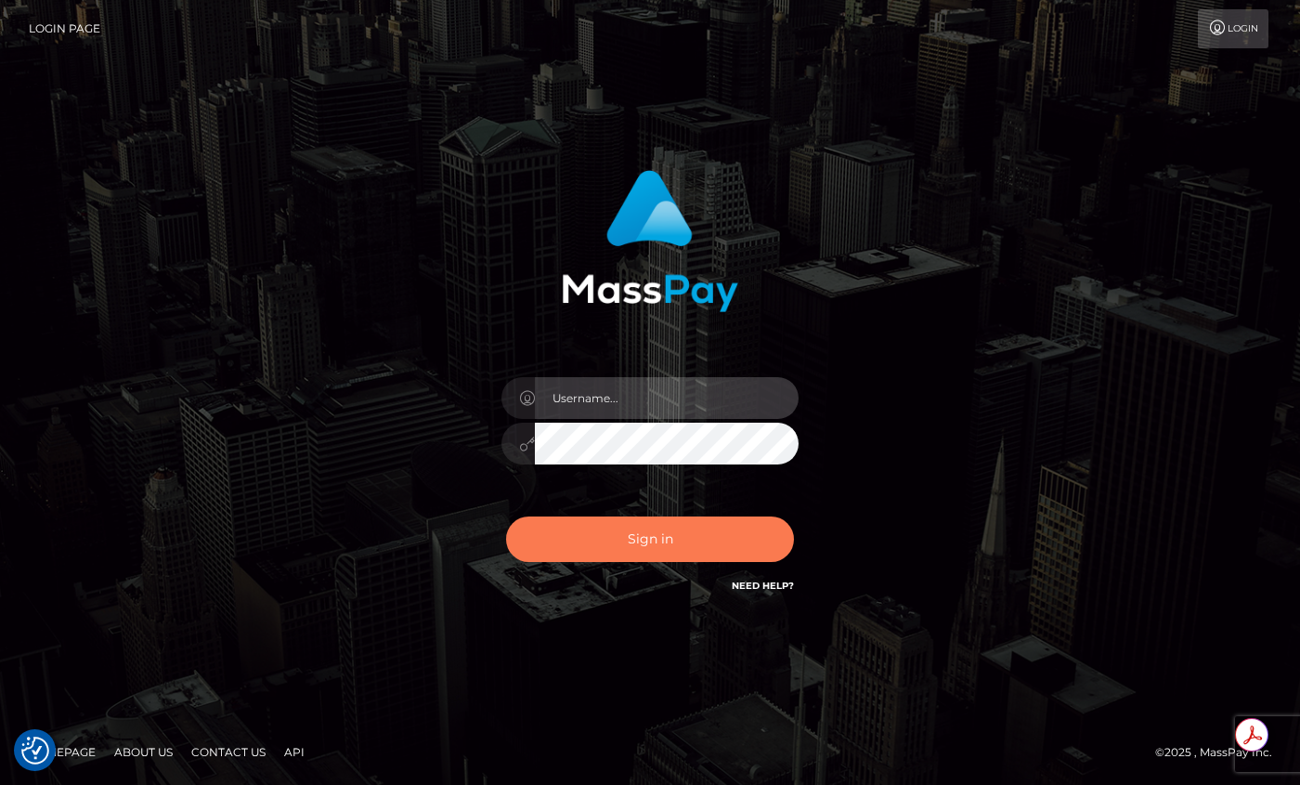
type input "[PERSON_NAME].jstv"
click at [647, 541] on button "Sign in" at bounding box center [650, 539] width 288 height 46
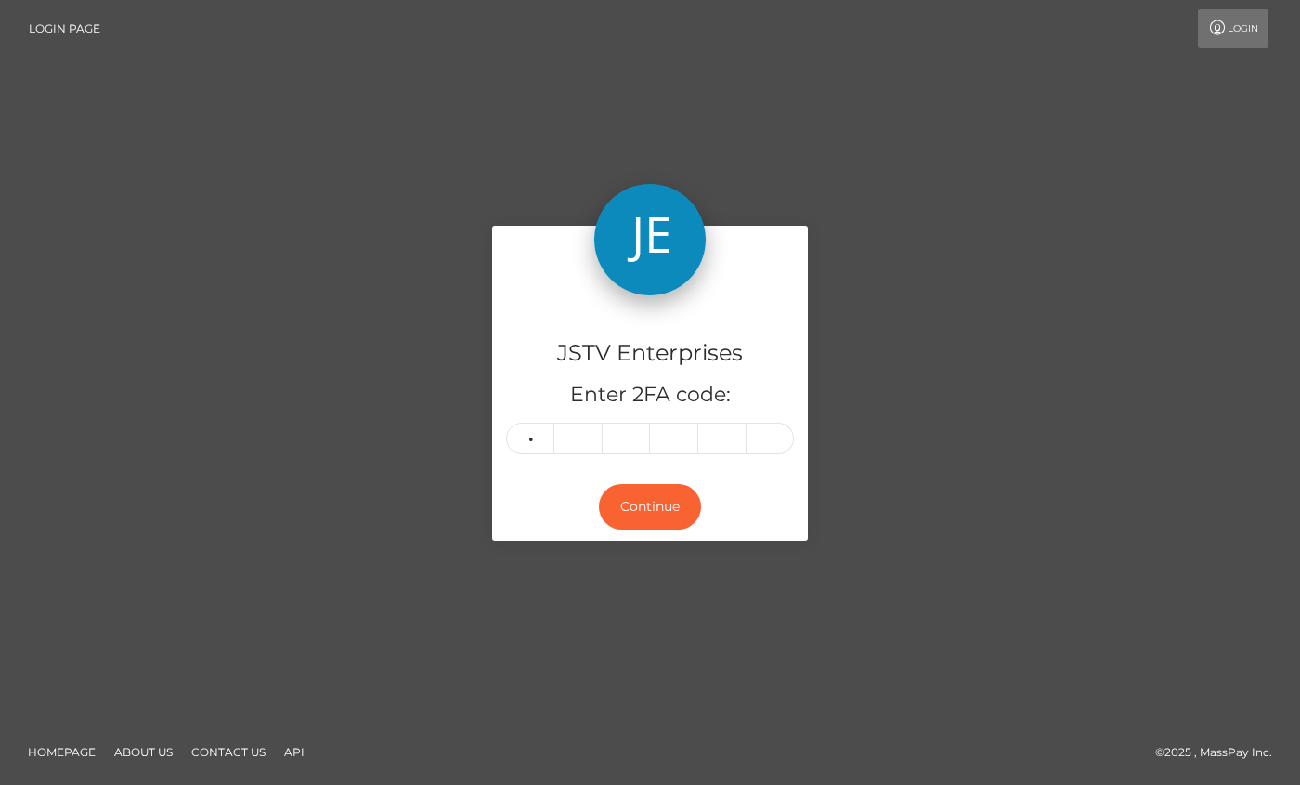
type input "3"
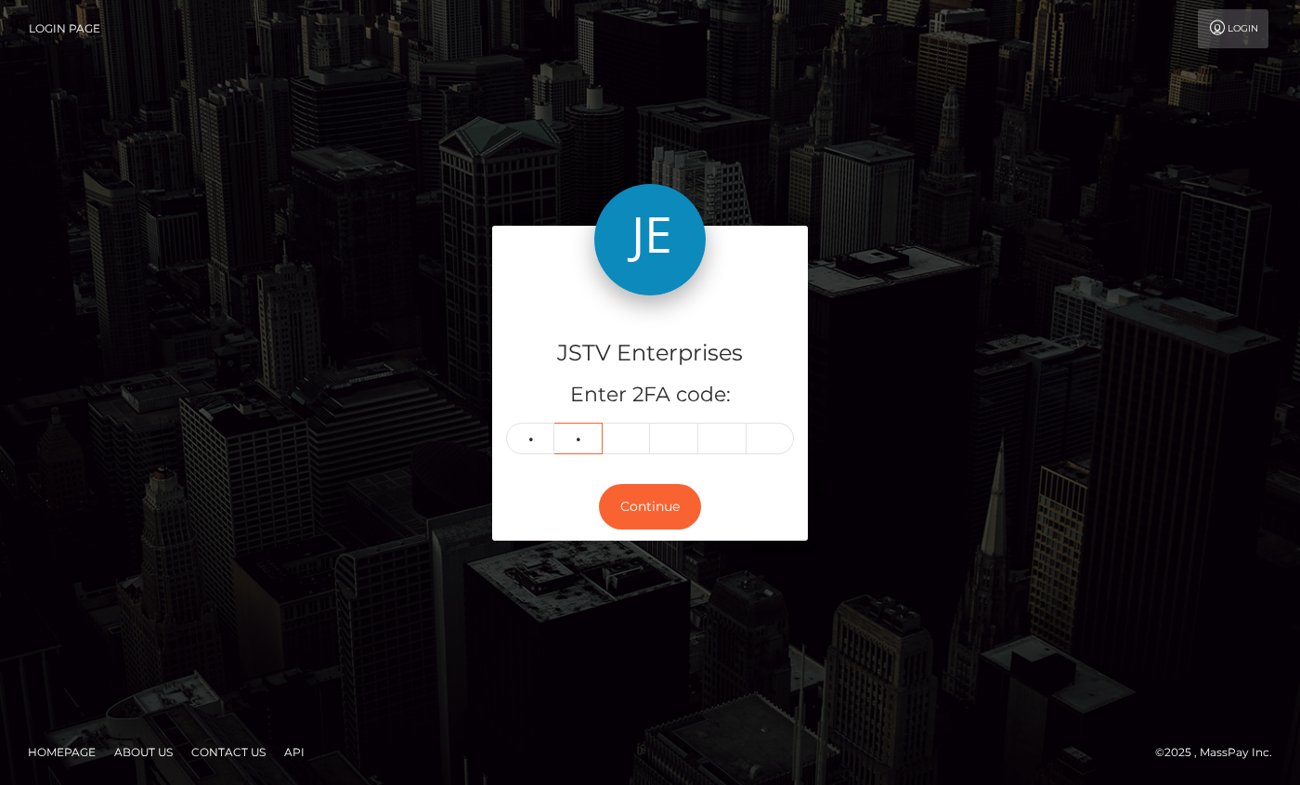
type input "6"
type input "0"
type input "4"
type input "2"
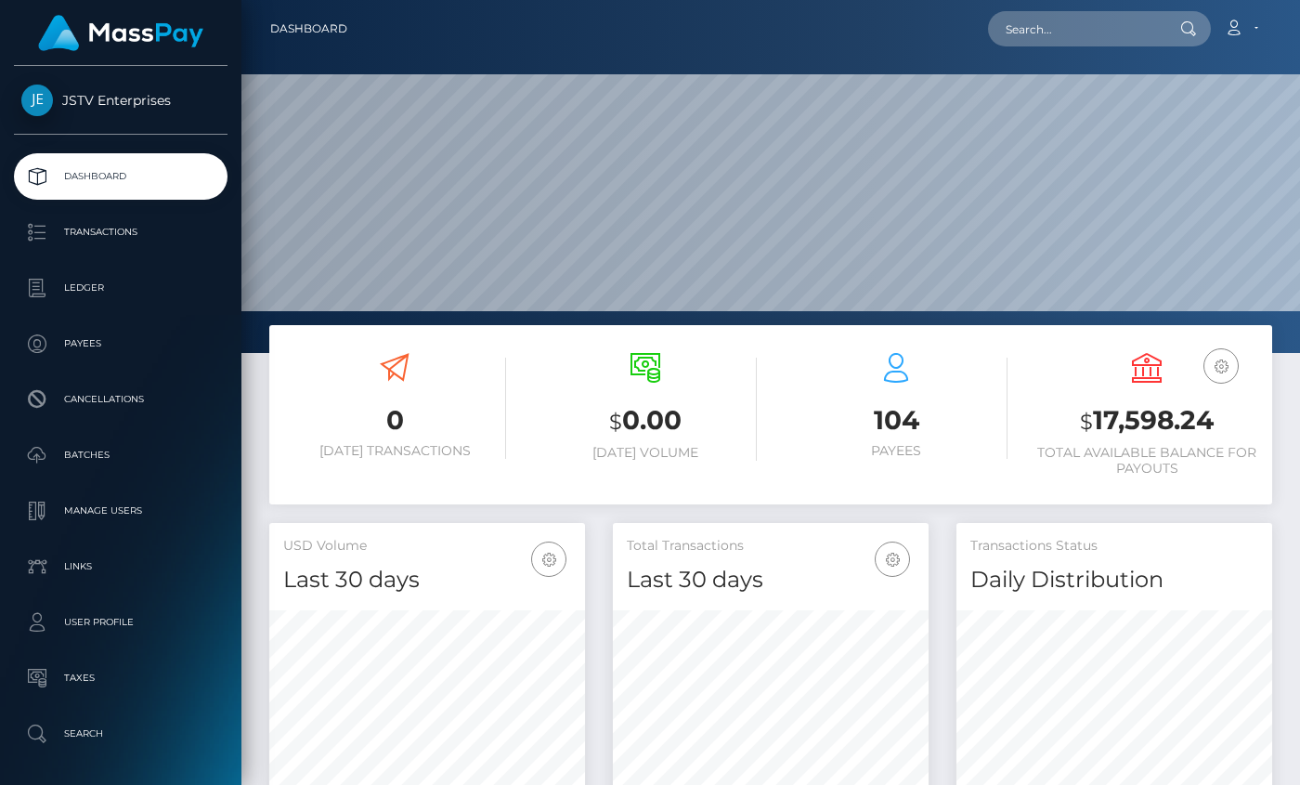
scroll to position [330, 316]
